Goal: Information Seeking & Learning: Learn about a topic

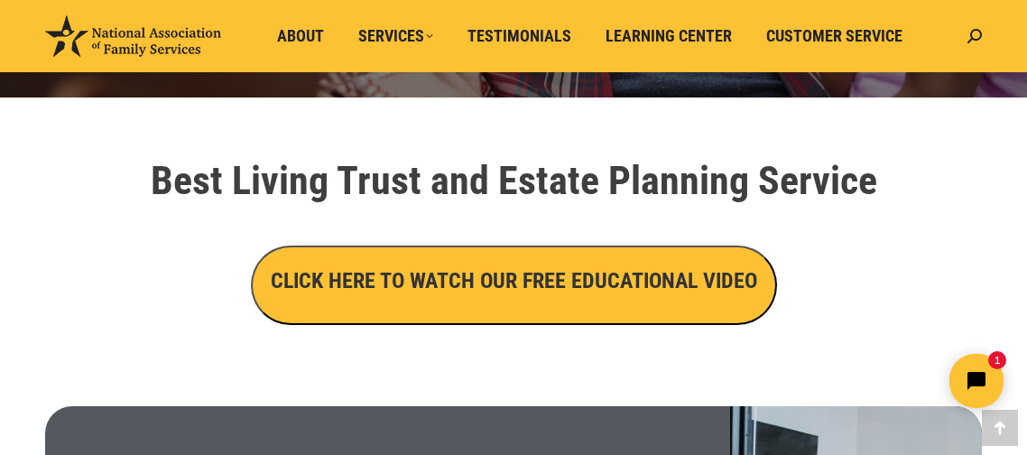
scroll to position [580, 0]
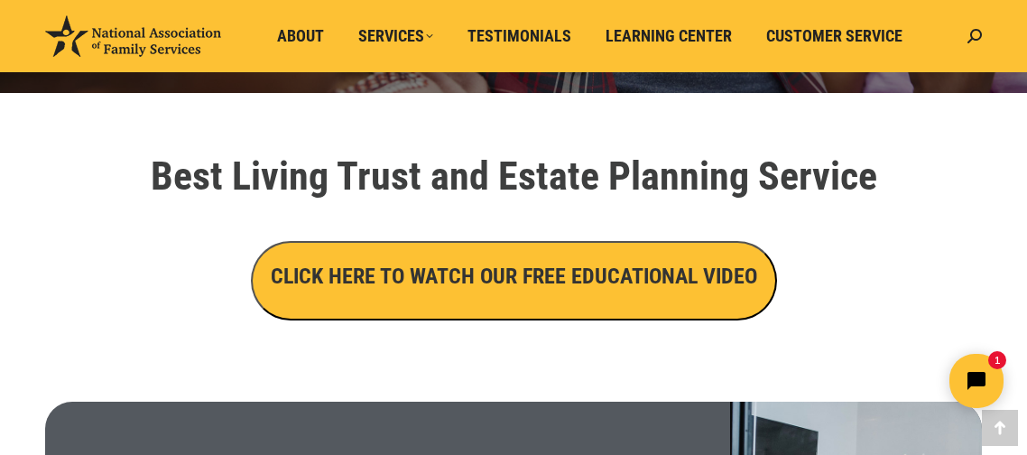
click at [735, 297] on button "CLICK HERE TO WATCH OUR FREE EDUCATIONAL VIDEO" at bounding box center [514, 280] width 526 height 79
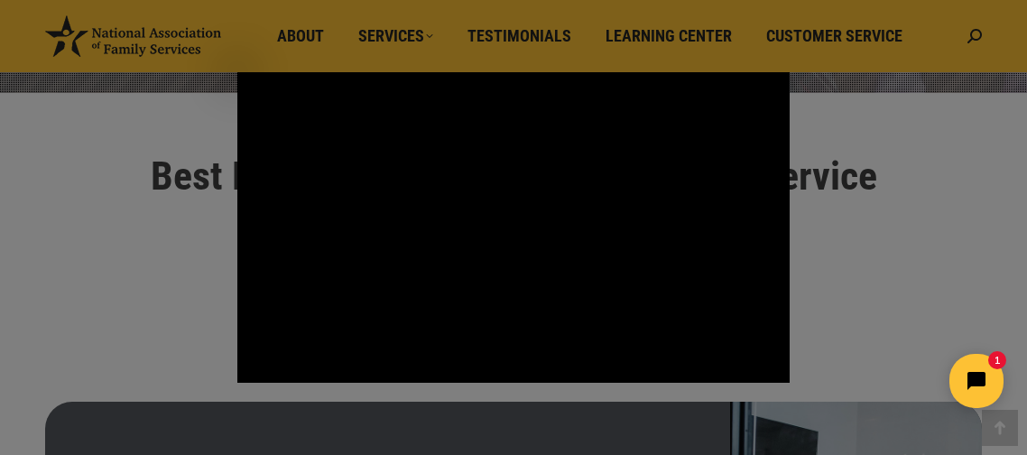
click at [745, 288] on div "Main Video - Full Webinar (Emma) Landon V1.4" at bounding box center [513, 227] width 552 height 311
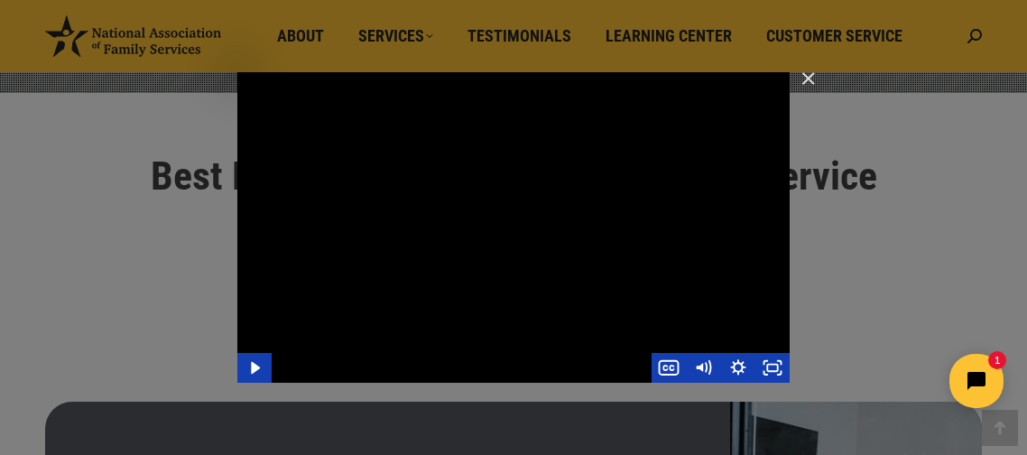
click html "1"
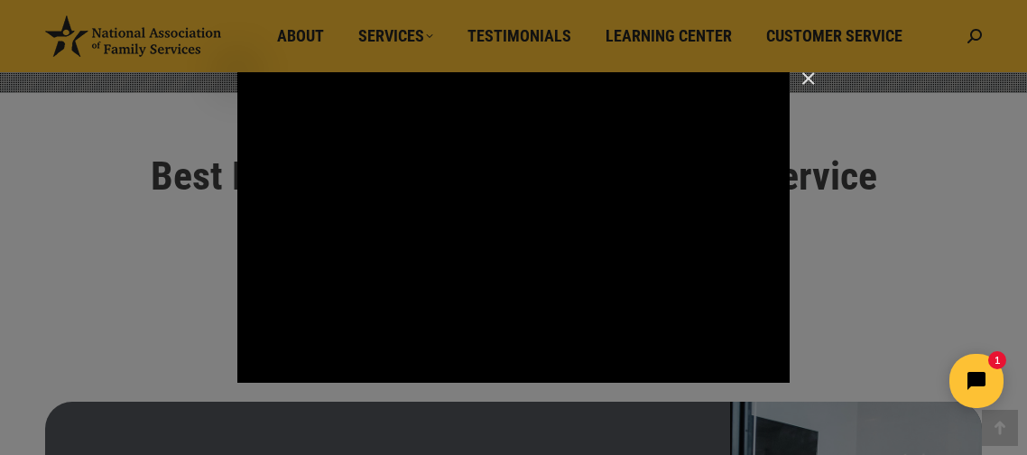
click at [675, 353] on icon "Show captions menu" at bounding box center [669, 368] width 34 height 30
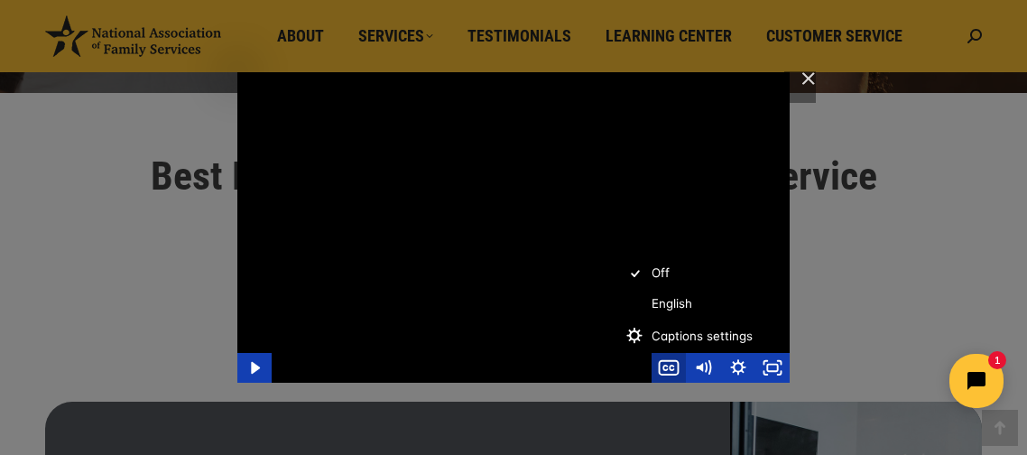
click html "1"
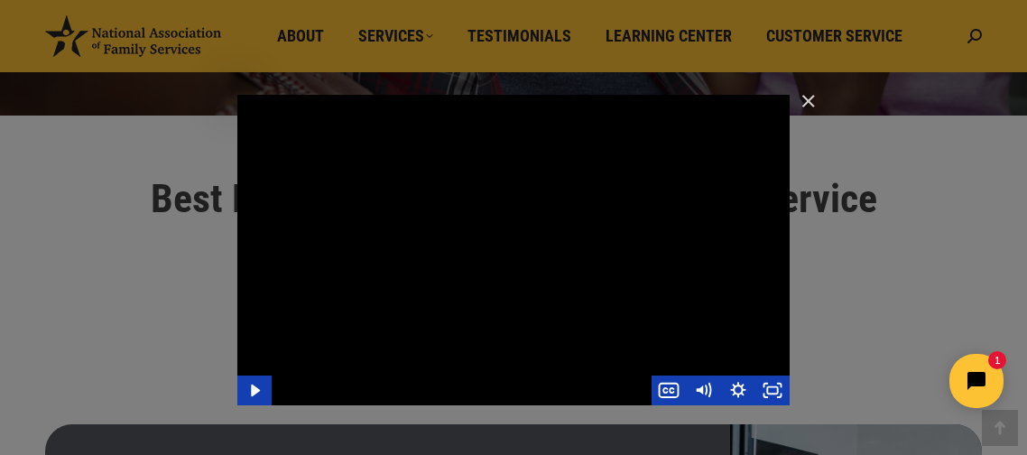
scroll to position [559, 0]
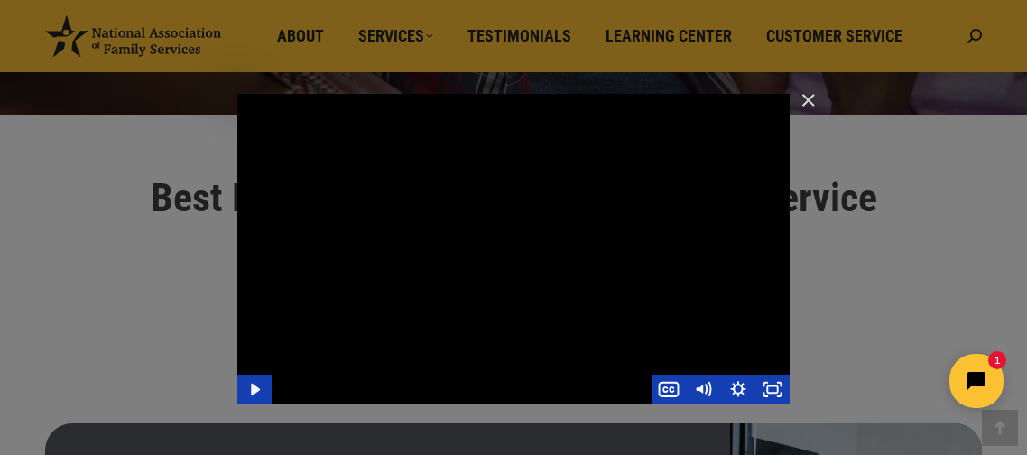
click at [656, 273] on div "Main Video - Full Webinar (Emma) Landon V1.4" at bounding box center [513, 249] width 552 height 311
click html "1"
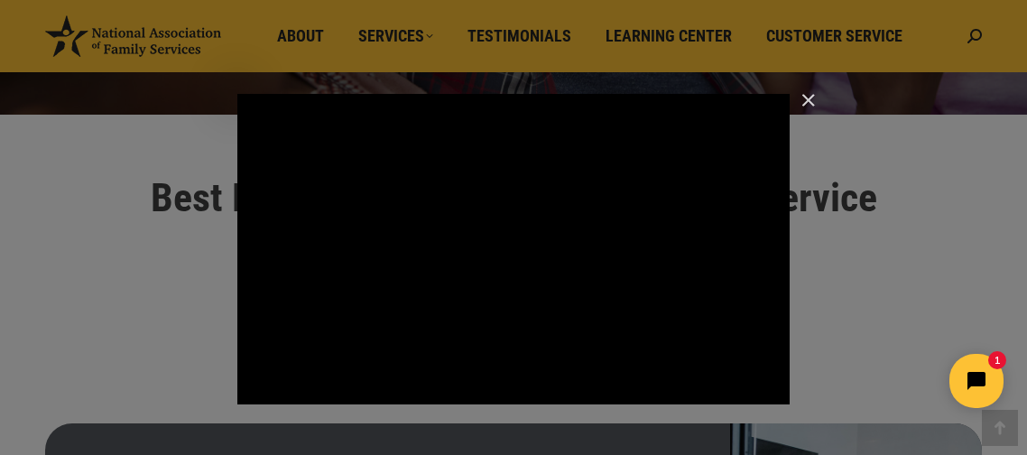
click at [702, 287] on div "Main Video - Full Webinar (Emma) Landon V1.4" at bounding box center [513, 249] width 552 height 311
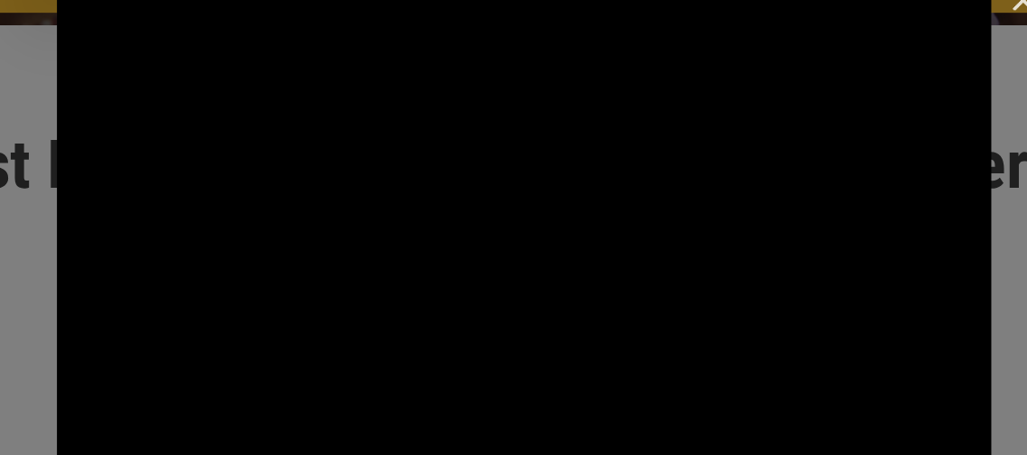
scroll to position [594, 0]
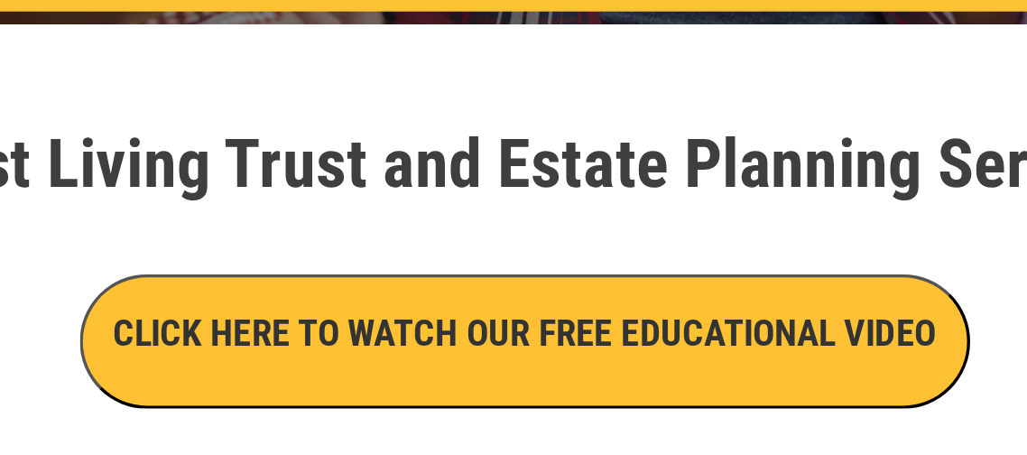
click at [714, 280] on button "CLICK HERE TO WATCH OUR FREE EDUCATIONAL VIDEO" at bounding box center [514, 266] width 526 height 79
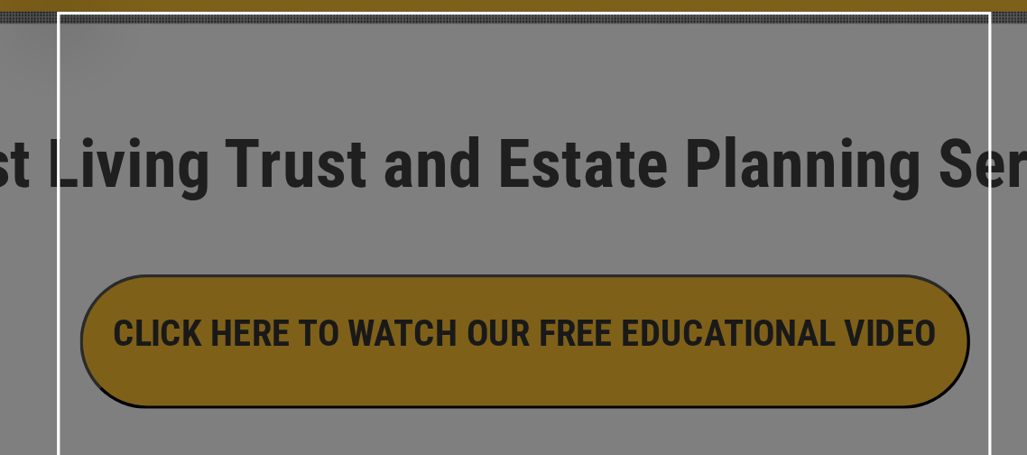
click at [669, 246] on div "Main Video - Full Webinar (Emma) Landon V1.4" at bounding box center [513, 227] width 552 height 311
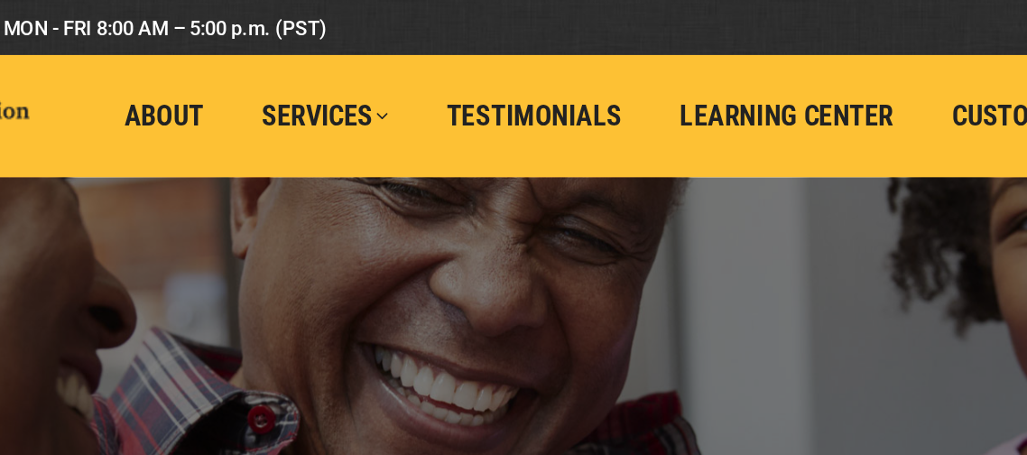
scroll to position [594, 0]
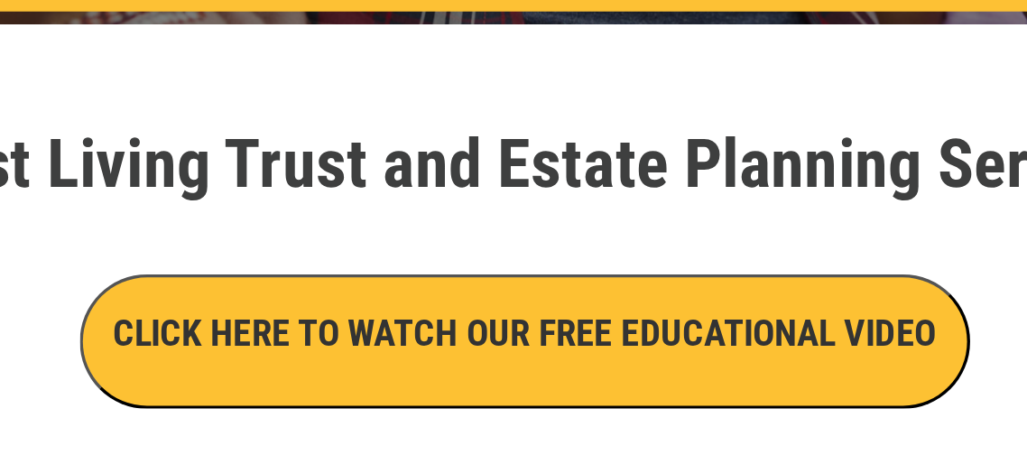
click at [669, 261] on h3 "CLICK HERE TO WATCH OUR FREE EDUCATIONAL VIDEO" at bounding box center [514, 262] width 487 height 31
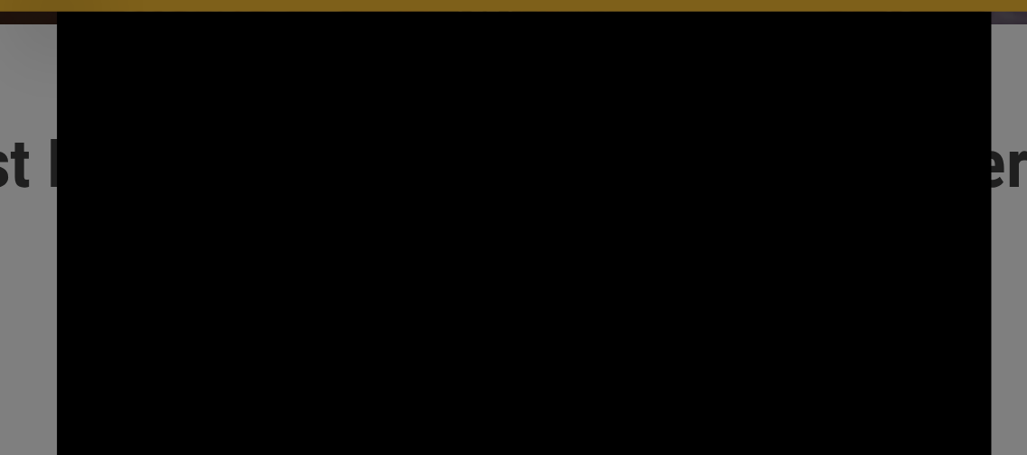
scroll to position [0, 0]
click at [514, 225] on div "Main Video - Full Webinar (Emma) Landon V1.4" at bounding box center [513, 227] width 552 height 311
click at [508, 228] on div "Main Video - Full Webinar (Emma) Landon V1.4" at bounding box center [513, 227] width 552 height 311
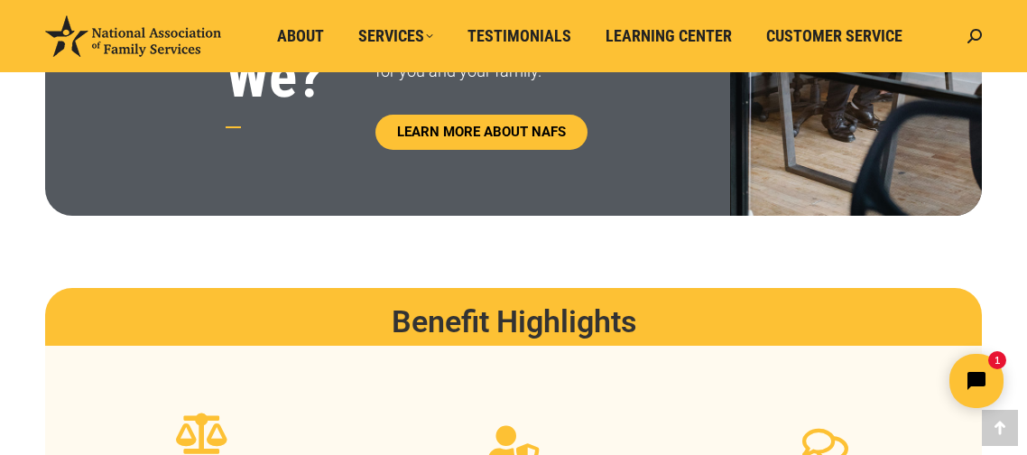
scroll to position [1184, 0]
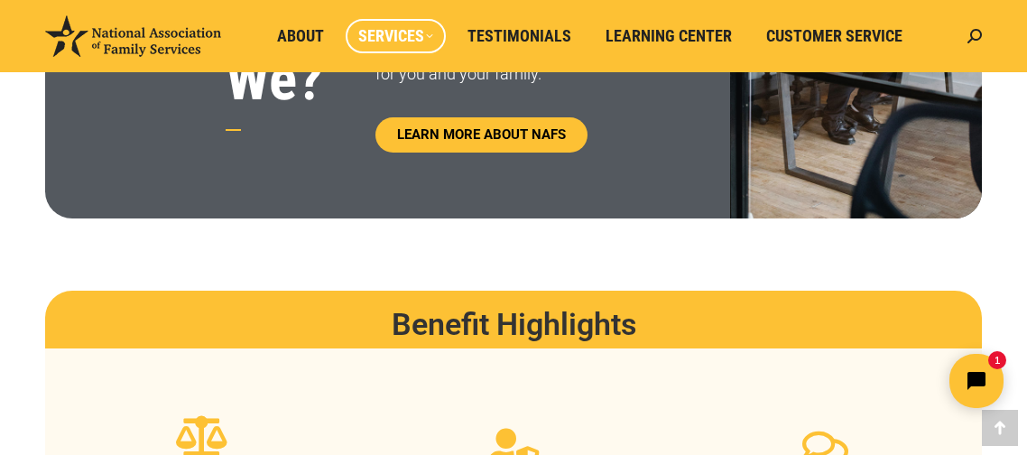
click at [394, 35] on span "Services" at bounding box center [395, 36] width 75 height 20
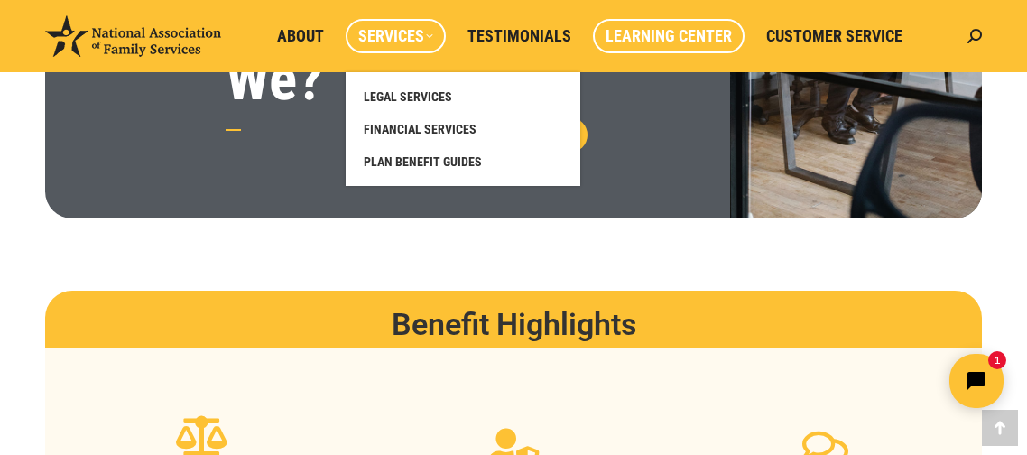
click at [662, 23] on link "Learning Center" at bounding box center [669, 36] width 152 height 34
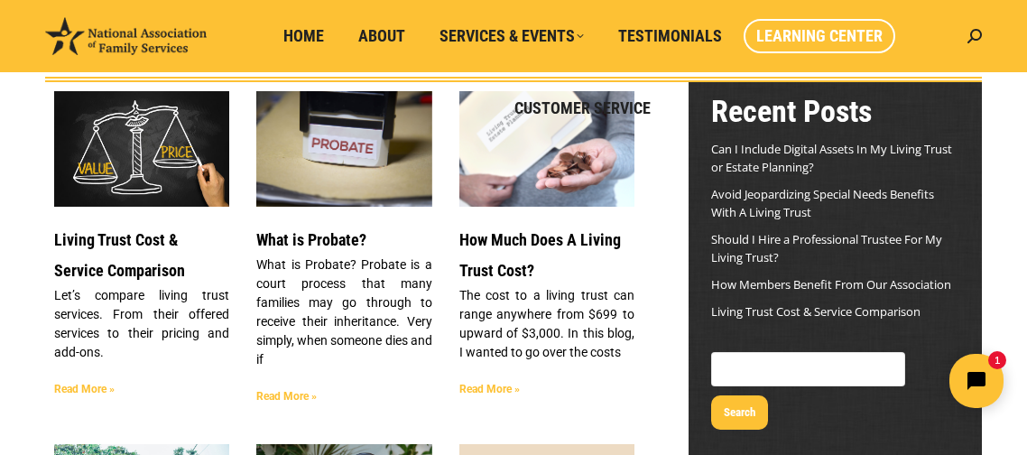
scroll to position [168, 0]
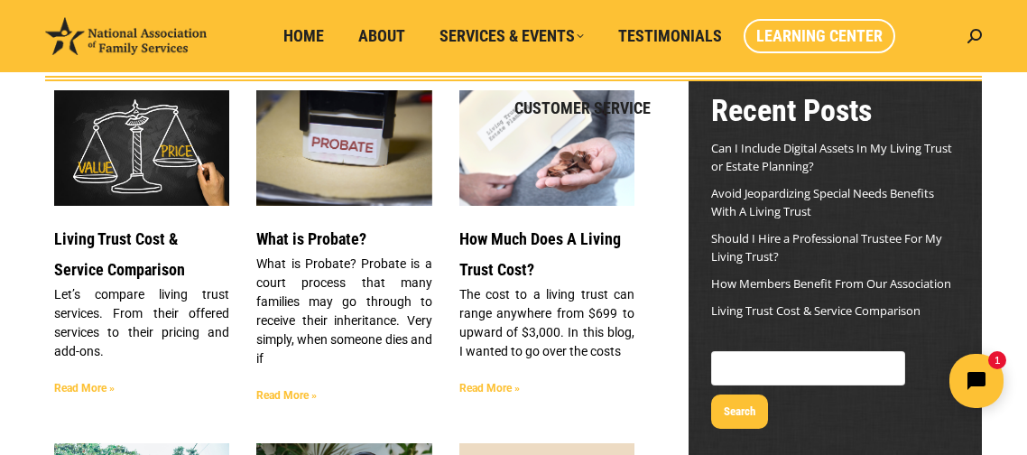
click at [567, 285] on p "The cost to a living trust can range anywhere from $699 to upward of $3,000. In…" at bounding box center [546, 323] width 175 height 76
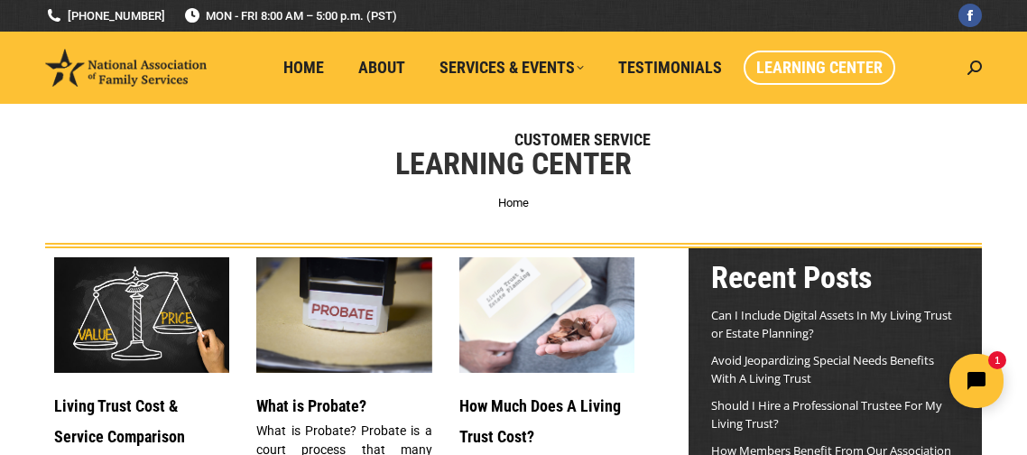
scroll to position [0, 0]
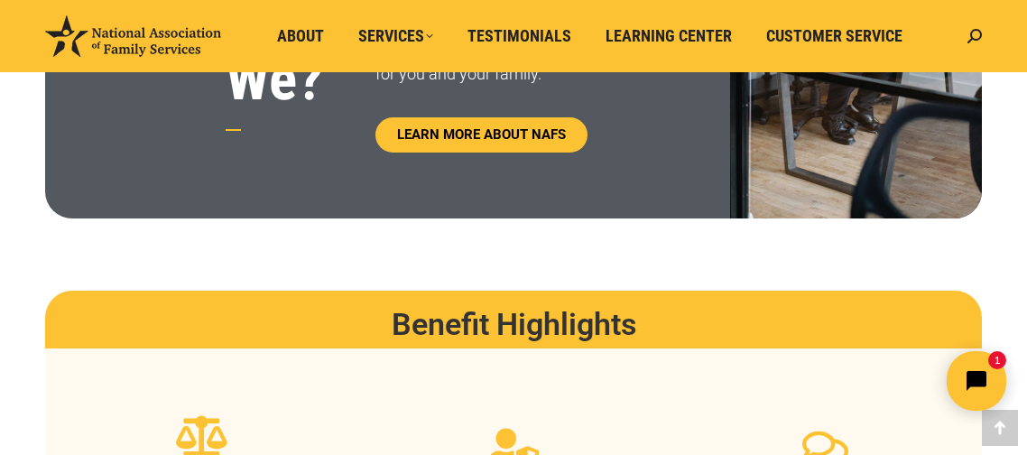
click at [969, 369] on icon "Open chat widget" at bounding box center [976, 380] width 23 height 23
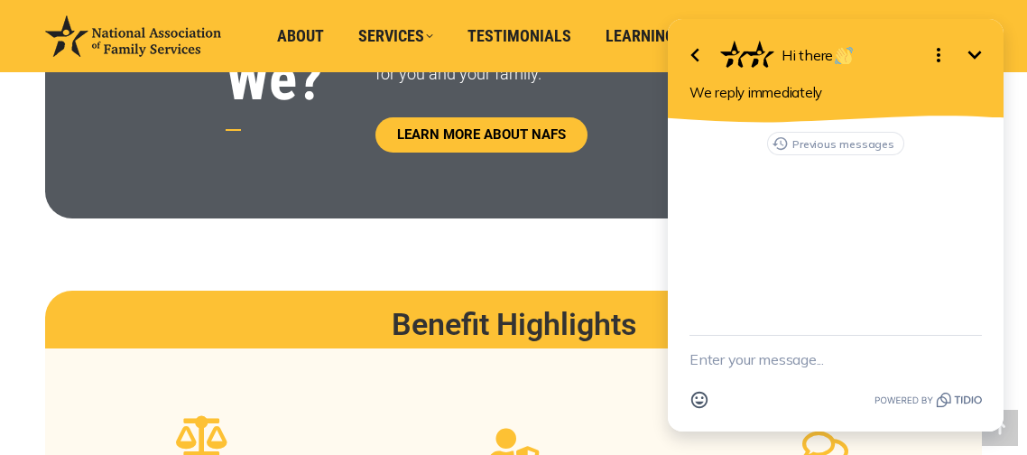
click at [932, 271] on div "Previous messages" at bounding box center [836, 229] width 336 height 212
click at [981, 55] on icon "Minimize" at bounding box center [975, 55] width 22 height 22
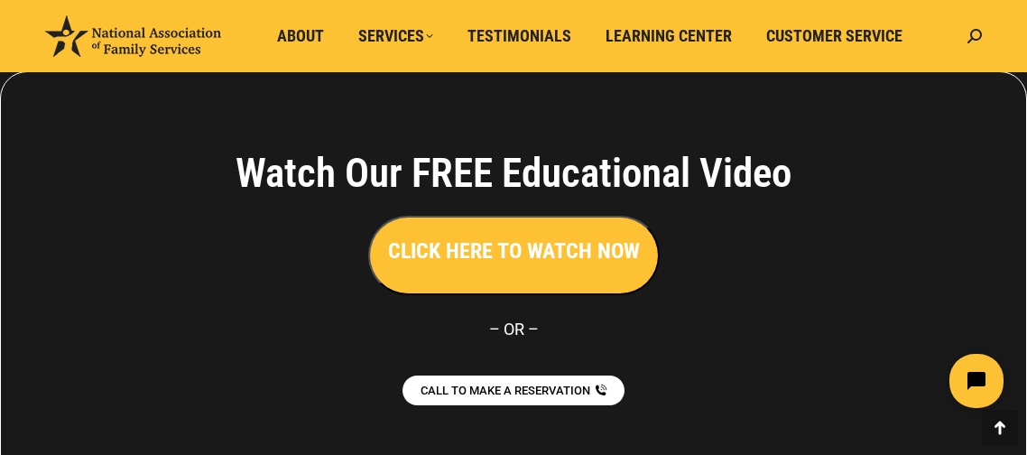
scroll to position [4068, 0]
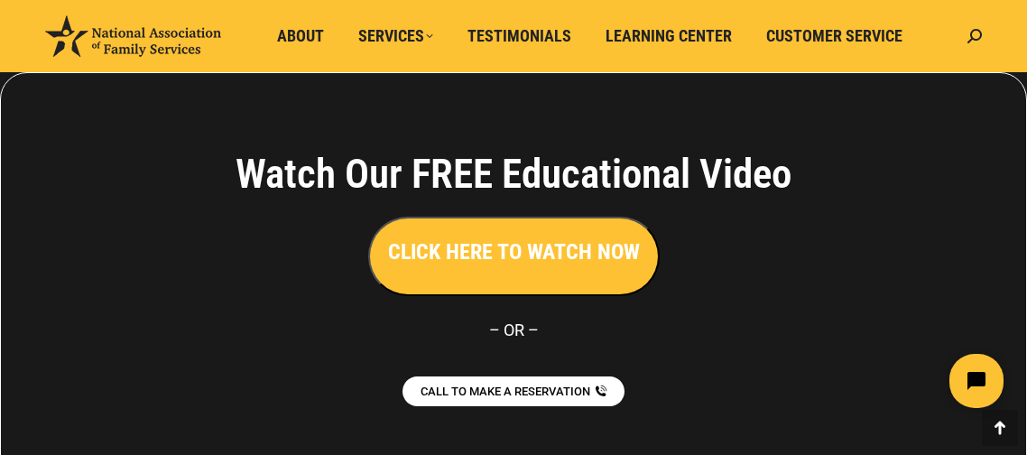
click at [576, 250] on h3 "CLICK HERE TO WATCH NOW" at bounding box center [514, 252] width 252 height 31
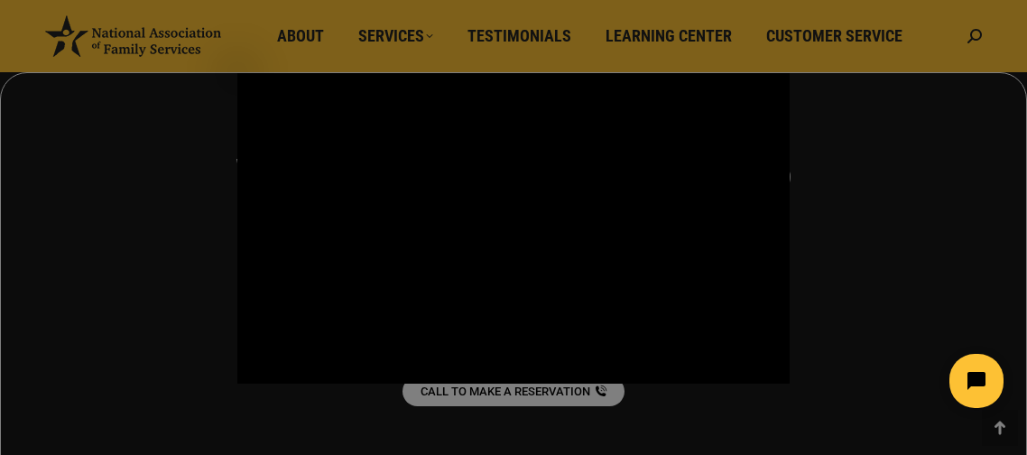
click at [611, 262] on div "Main Video - Full Webinar (Emma) Landon V1.4" at bounding box center [513, 228] width 552 height 311
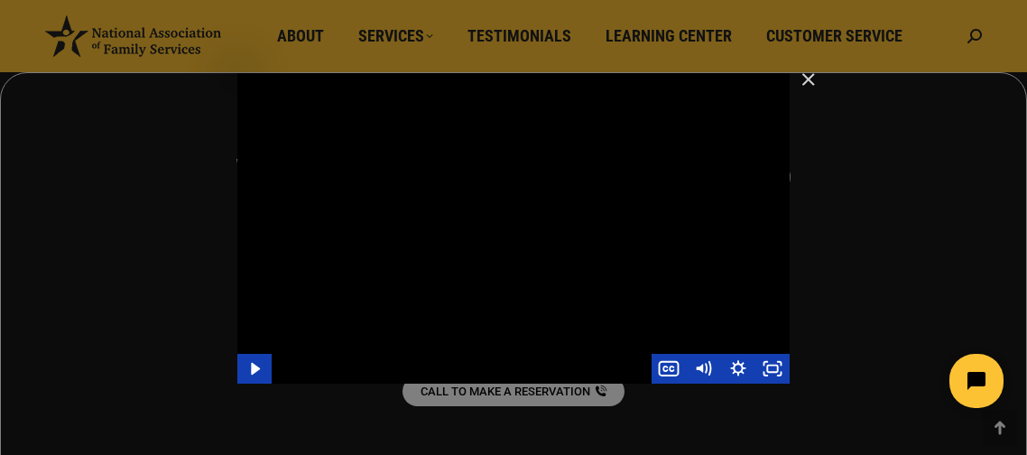
click at [293, 297] on div "Main Video - Full Webinar (Emma) Landon V1.4" at bounding box center [513, 228] width 552 height 311
click at [264, 365] on icon "Pause" at bounding box center [254, 369] width 34 height 30
click at [445, 288] on div "Main Video - Full Webinar (Emma) Landon V1.4" at bounding box center [513, 228] width 552 height 311
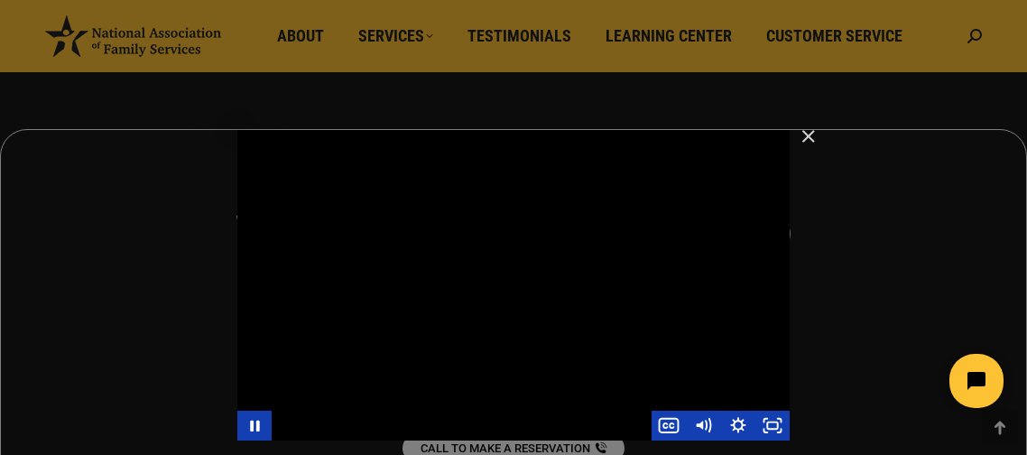
scroll to position [4001, 0]
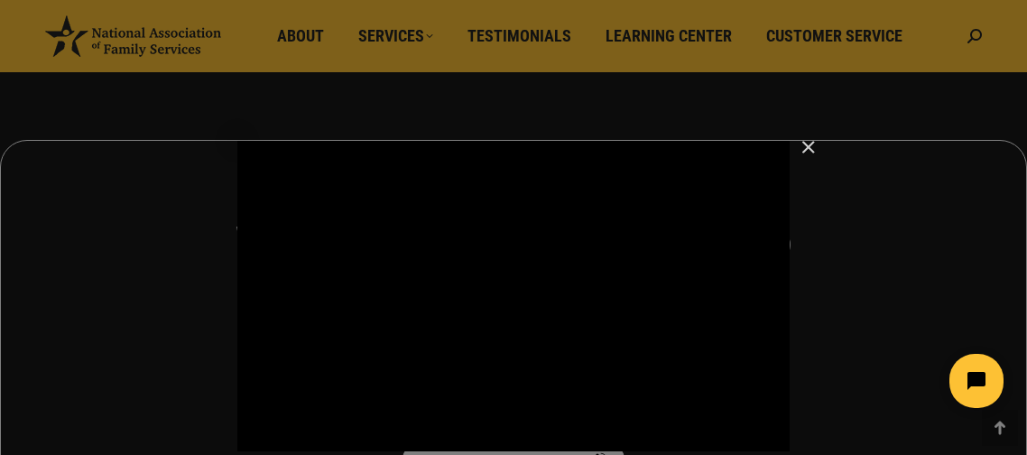
click at [645, 326] on div "Main Video - Full Webinar (Emma) Landon V1.4" at bounding box center [513, 296] width 552 height 311
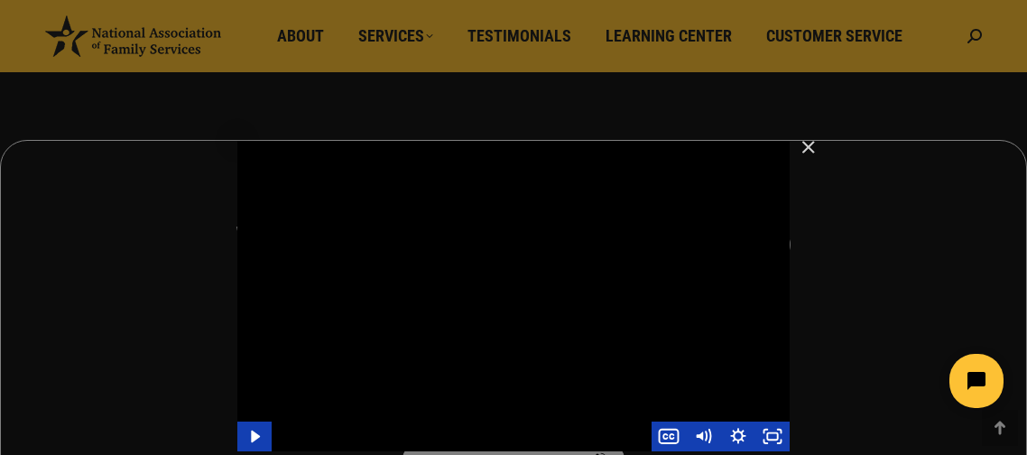
click at [717, 315] on div "Main Video - Full Webinar (Emma) Landon V1.4" at bounding box center [513, 296] width 552 height 311
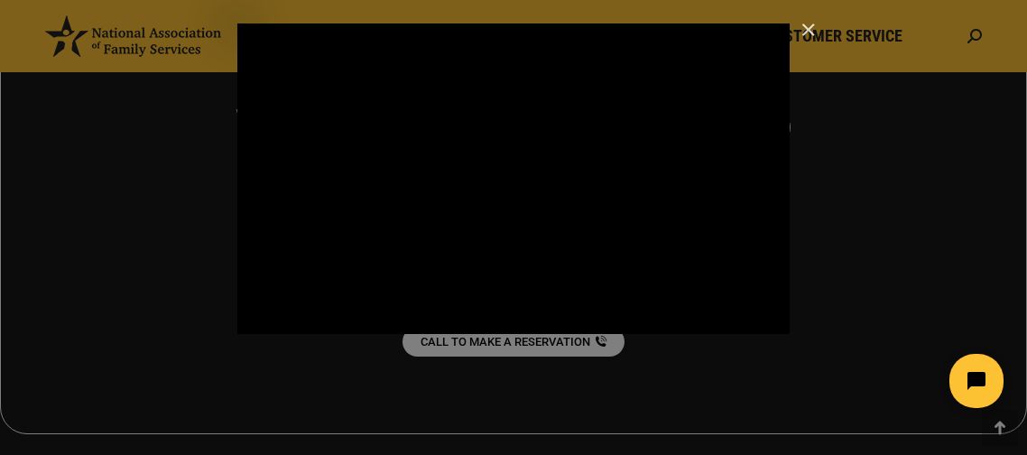
scroll to position [4119, 0]
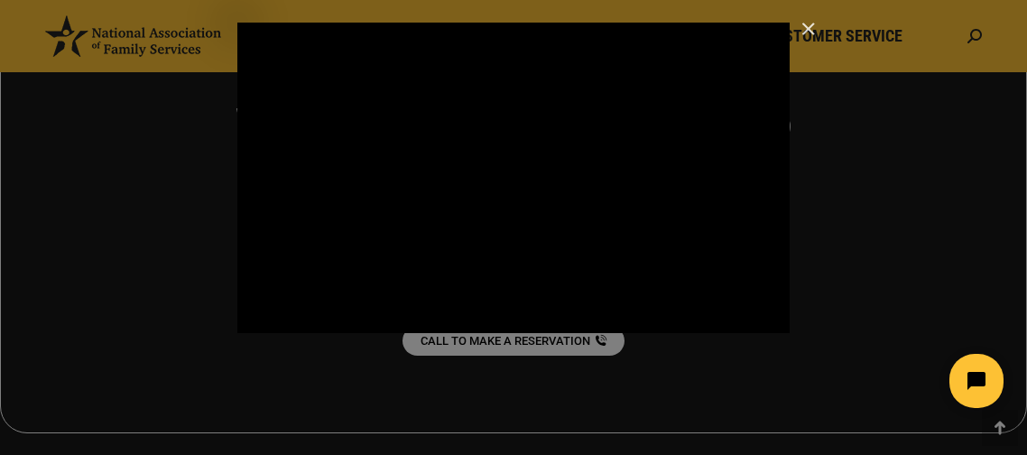
click at [735, 292] on div "Main Video - Full Webinar (Emma) Landon V1.4" at bounding box center [513, 178] width 552 height 311
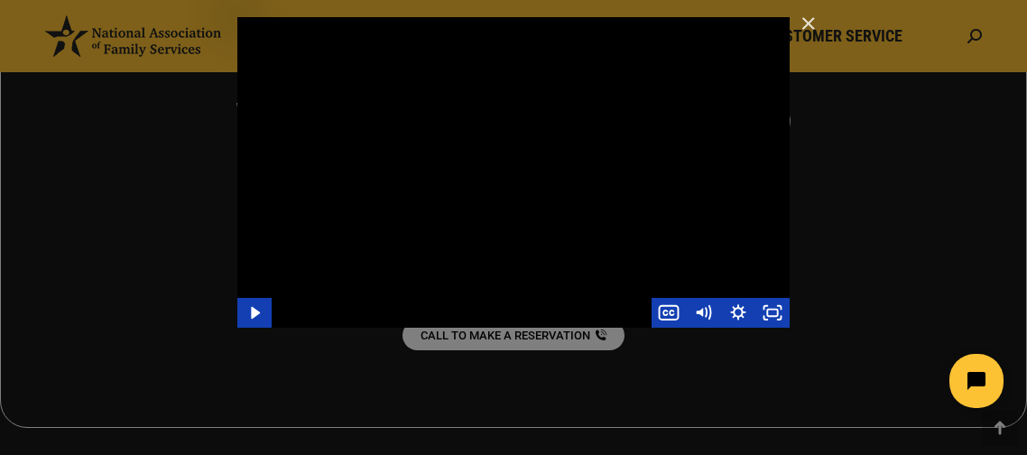
scroll to position [4118, 0]
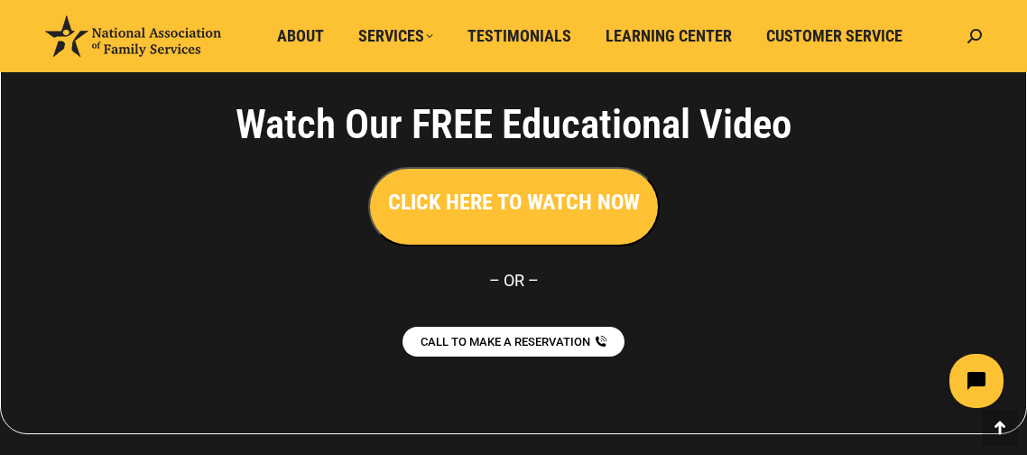
click at [752, 274] on p "– OR –" at bounding box center [513, 280] width 755 height 32
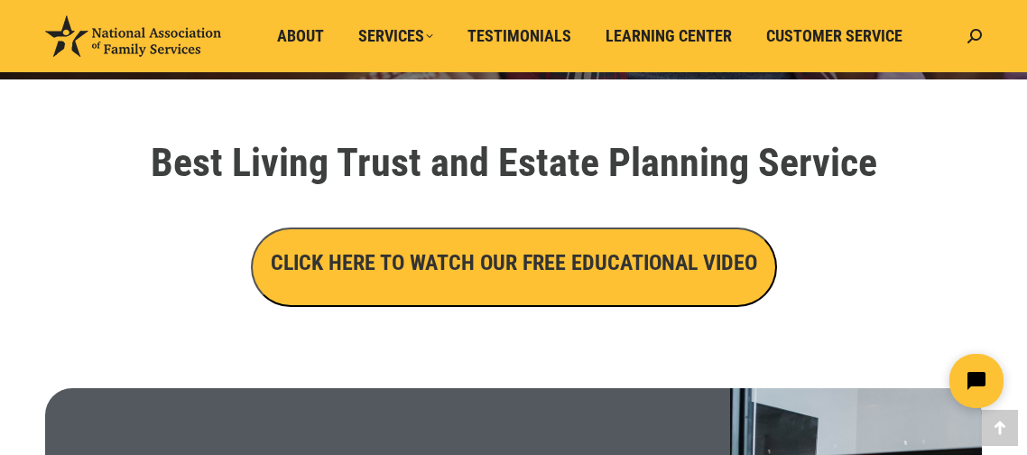
scroll to position [594, 0]
click at [710, 259] on h3 "CLICK HERE TO WATCH OUR FREE EDUCATIONAL VIDEO" at bounding box center [514, 262] width 487 height 31
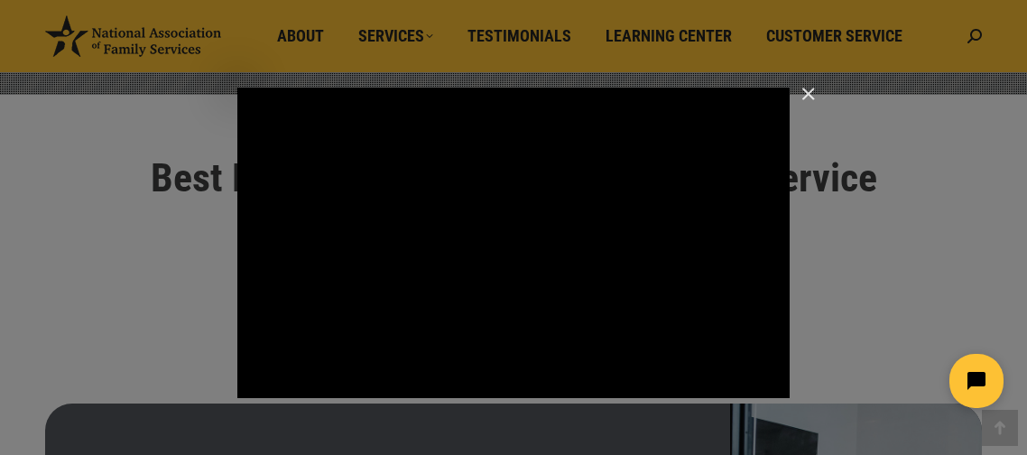
scroll to position [577, 0]
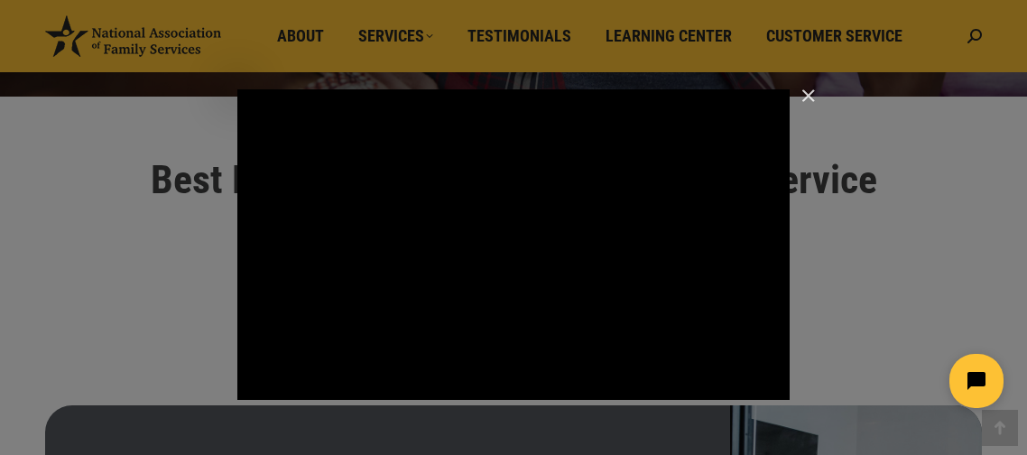
click at [649, 259] on div "Main Video - Full Webinar (Emma) Landon V1.4" at bounding box center [513, 244] width 552 height 311
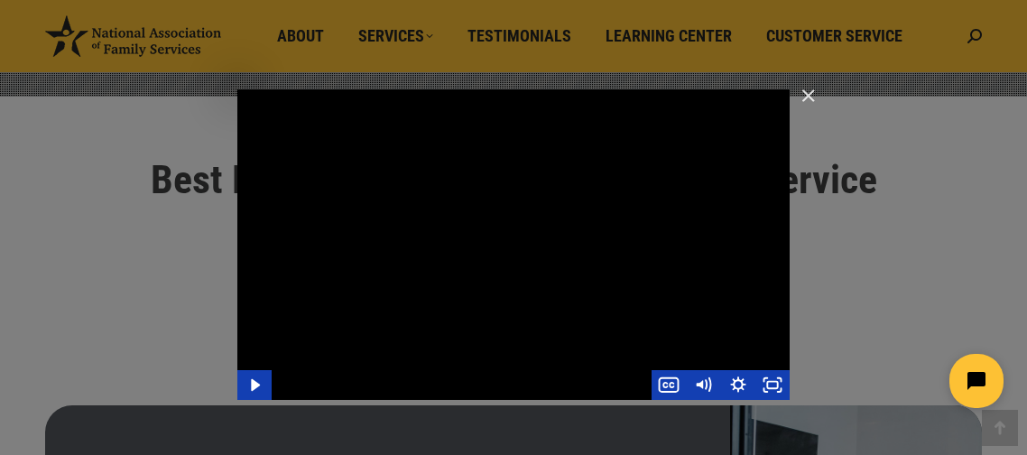
click at [667, 261] on div "Main Video - Full Webinar (Emma) Landon V1.4" at bounding box center [513, 244] width 552 height 311
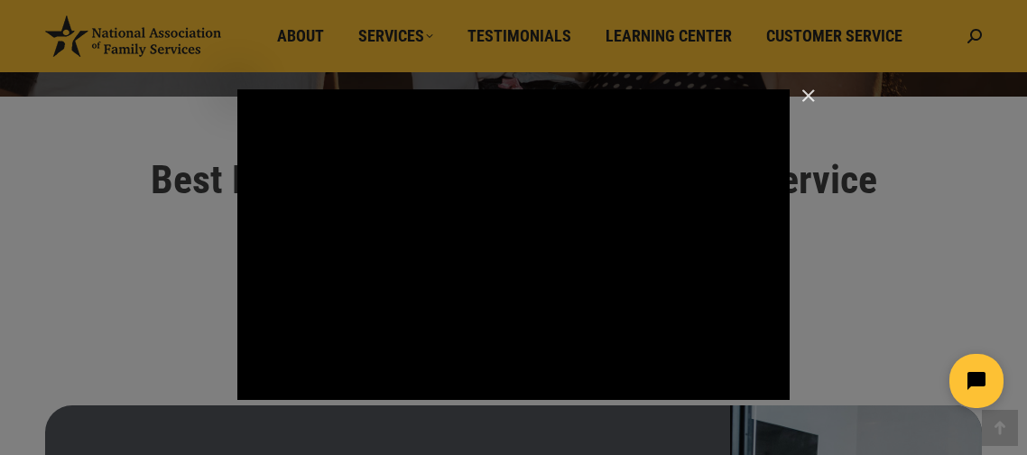
click at [639, 264] on div "Main Video - Full Webinar (Emma) Landon V1.4" at bounding box center [513, 244] width 552 height 311
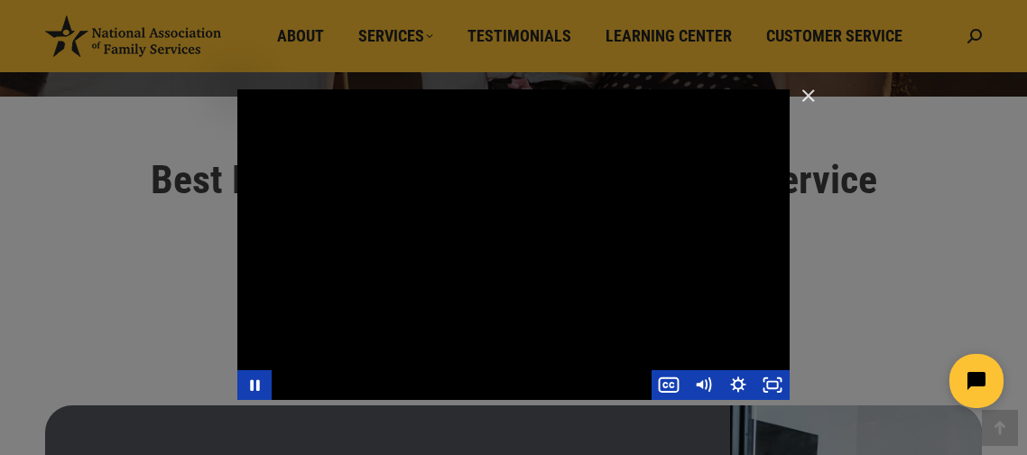
click at [636, 252] on div "Main Video - Full Webinar (Emma) Landon V1.4" at bounding box center [513, 244] width 552 height 311
click at [687, 235] on div "Main Video - Full Webinar (Emma) Landon V1.4" at bounding box center [513, 244] width 552 height 311
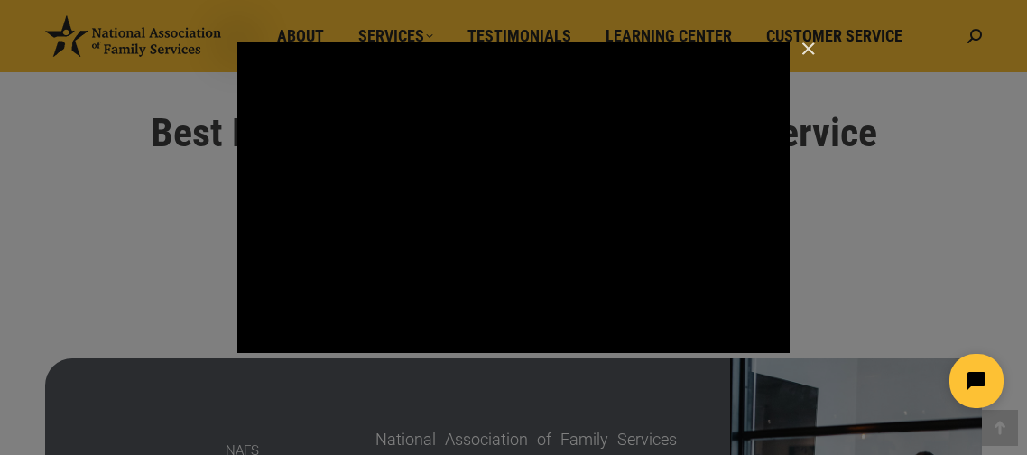
scroll to position [629, 0]
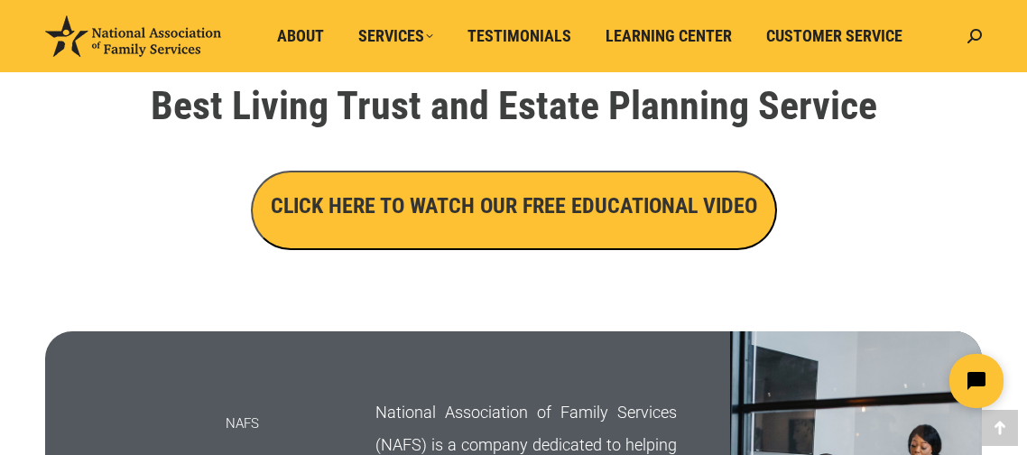
scroll to position [656, 0]
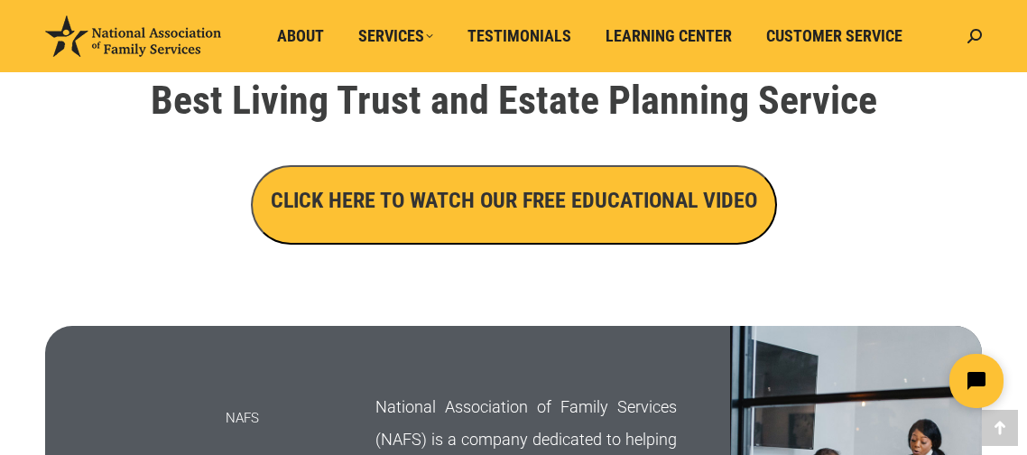
click at [706, 191] on h3 "CLICK HERE TO WATCH OUR FREE EDUCATIONAL VIDEO" at bounding box center [514, 200] width 487 height 31
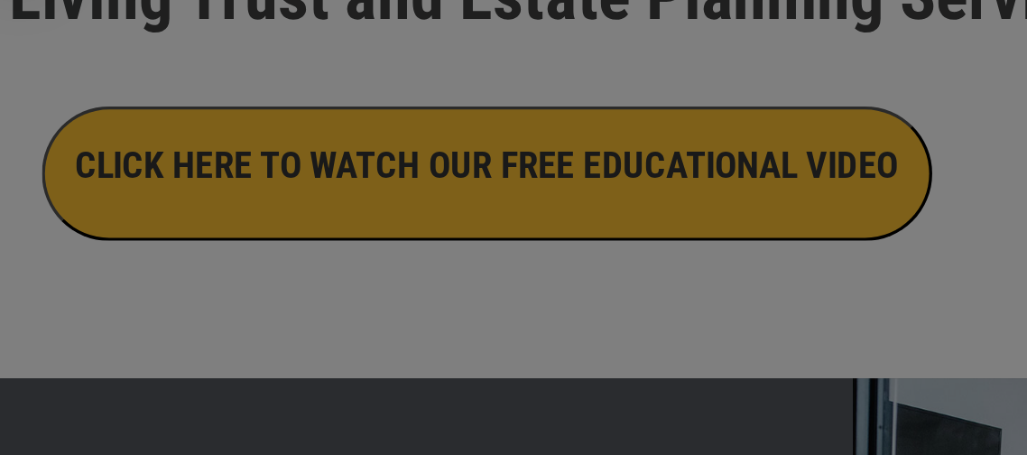
scroll to position [639, 0]
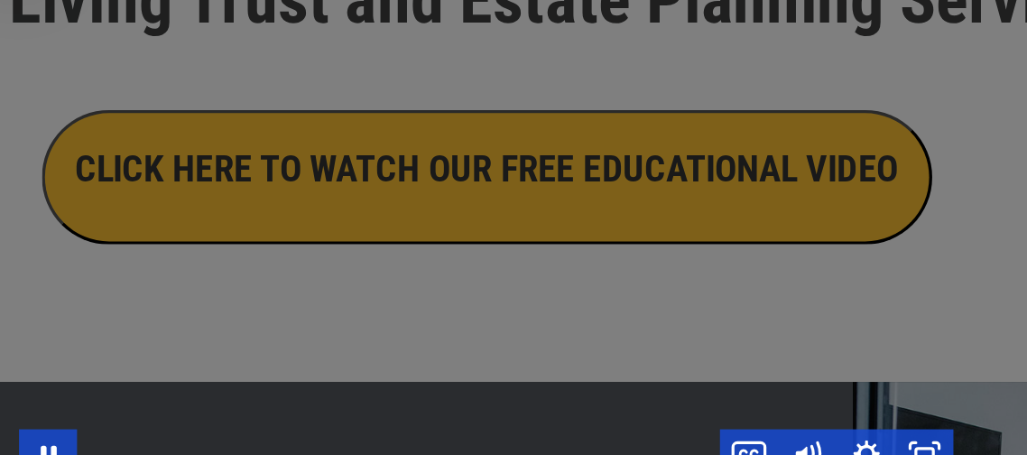
click html
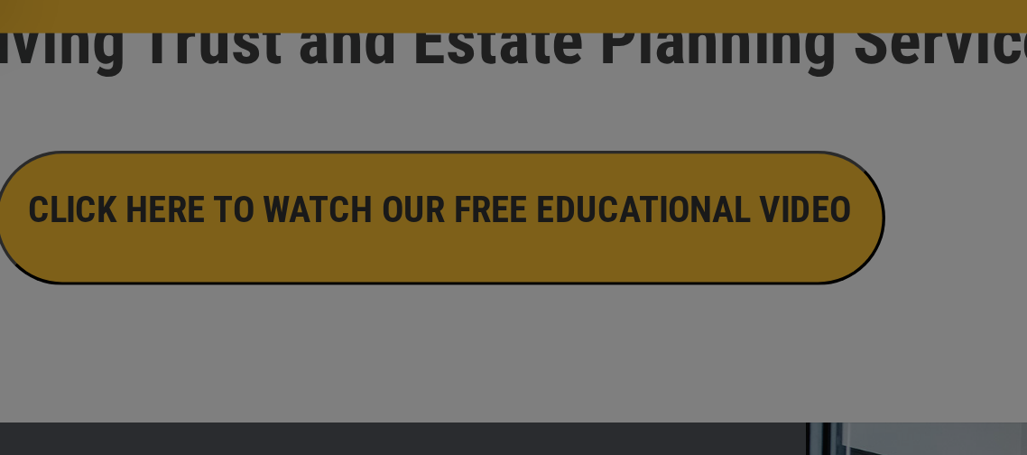
scroll to position [680, 0]
click at [673, 242] on div "Main Video - Full Webinar (Emma) Landon V1.4" at bounding box center [513, 204] width 552 height 311
click at [708, 231] on div "Main Video - Full Webinar (Emma) Landon V1.4" at bounding box center [513, 204] width 552 height 311
click at [626, 260] on div "Main Video - Full Webinar (Emma) Landon V1.4" at bounding box center [513, 204] width 552 height 311
click at [622, 266] on div "Main Video - Full Webinar (Emma) Landon V1.4" at bounding box center [513, 204] width 552 height 311
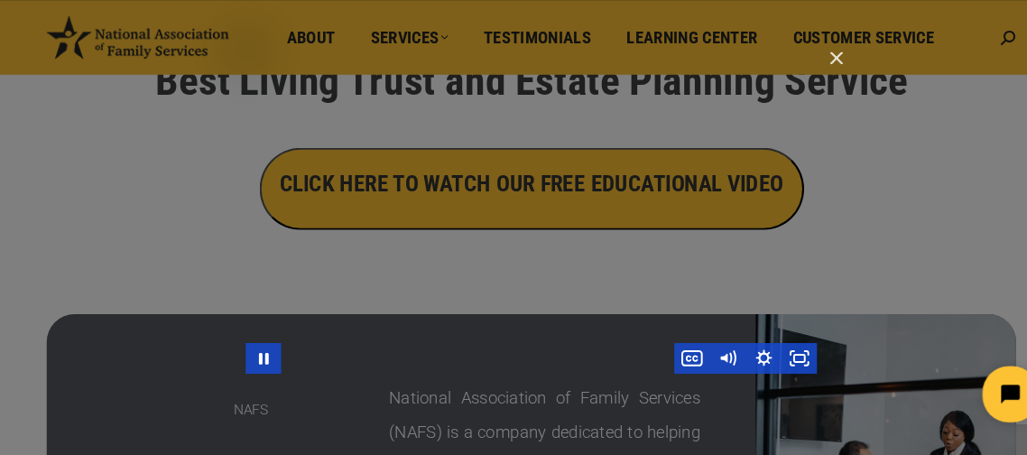
scroll to position [676, 0]
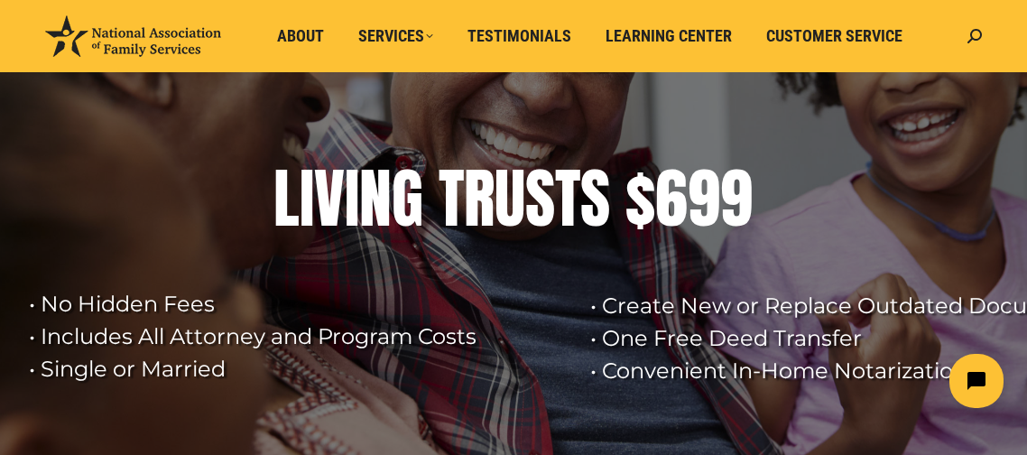
scroll to position [0, 0]
